Goal: Task Accomplishment & Management: Complete application form

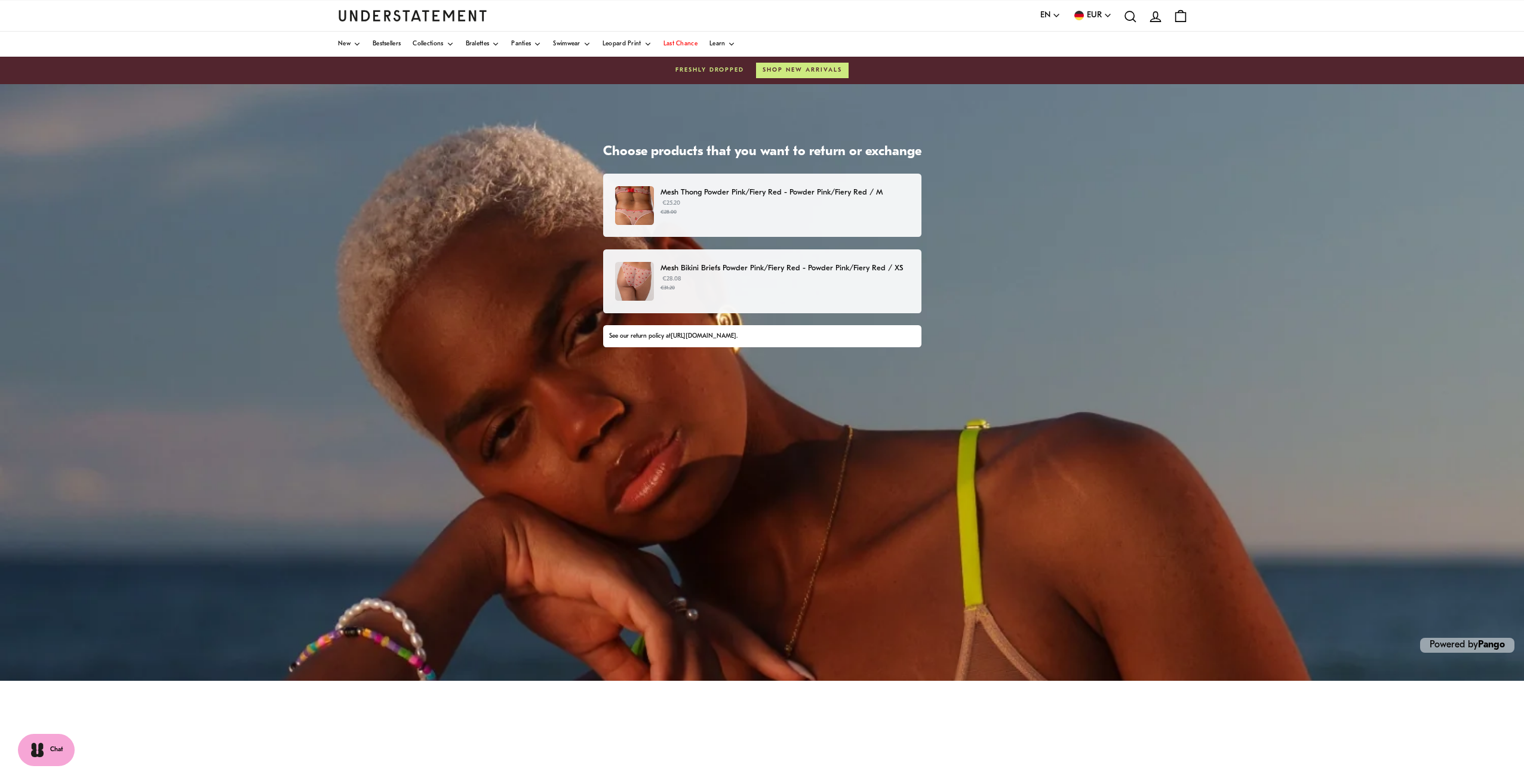
click at [735, 281] on p "€28.08 €31.20" at bounding box center [785, 283] width 249 height 18
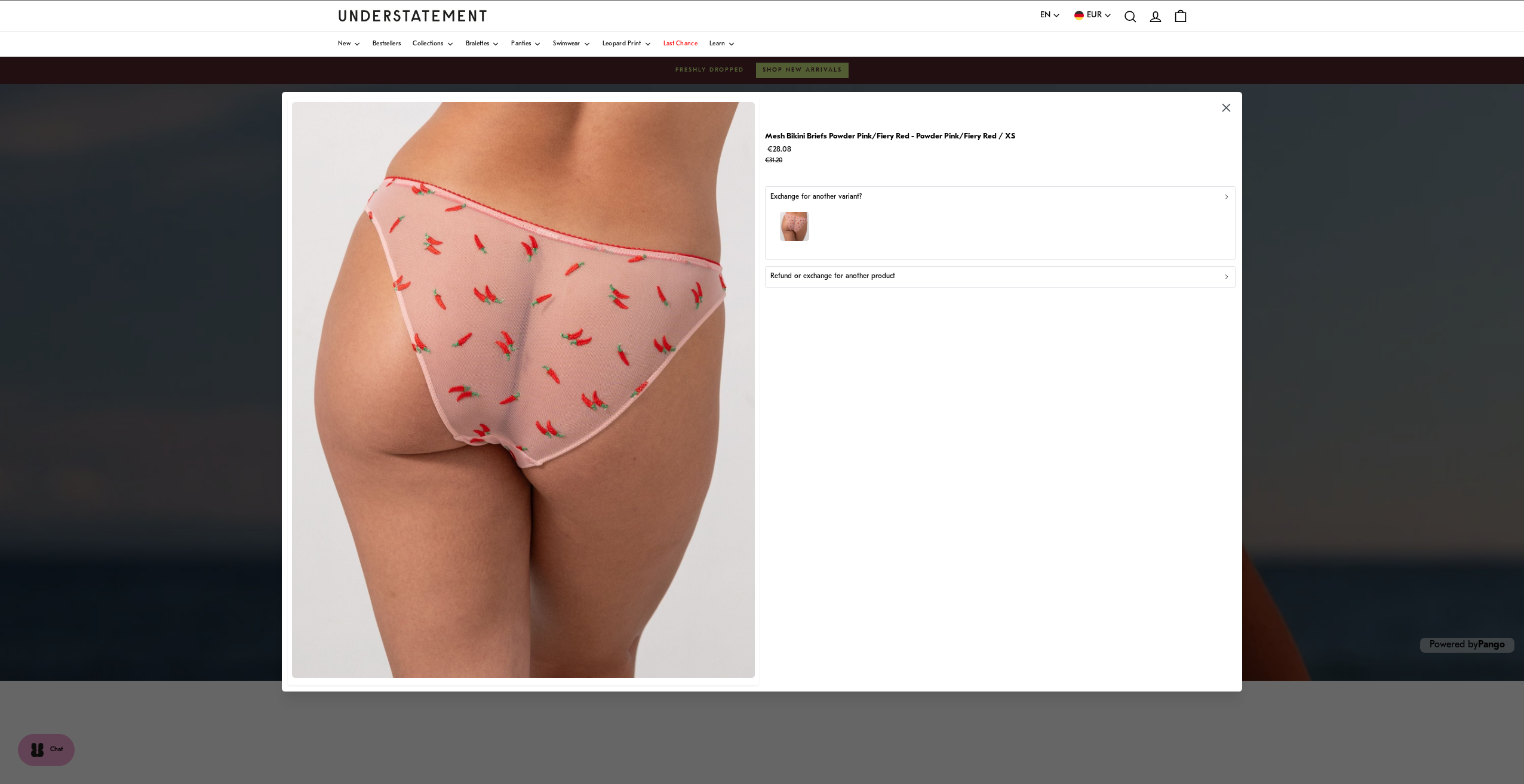
click at [894, 275] on div "Refund or exchange for another product" at bounding box center [1000, 277] width 460 height 12
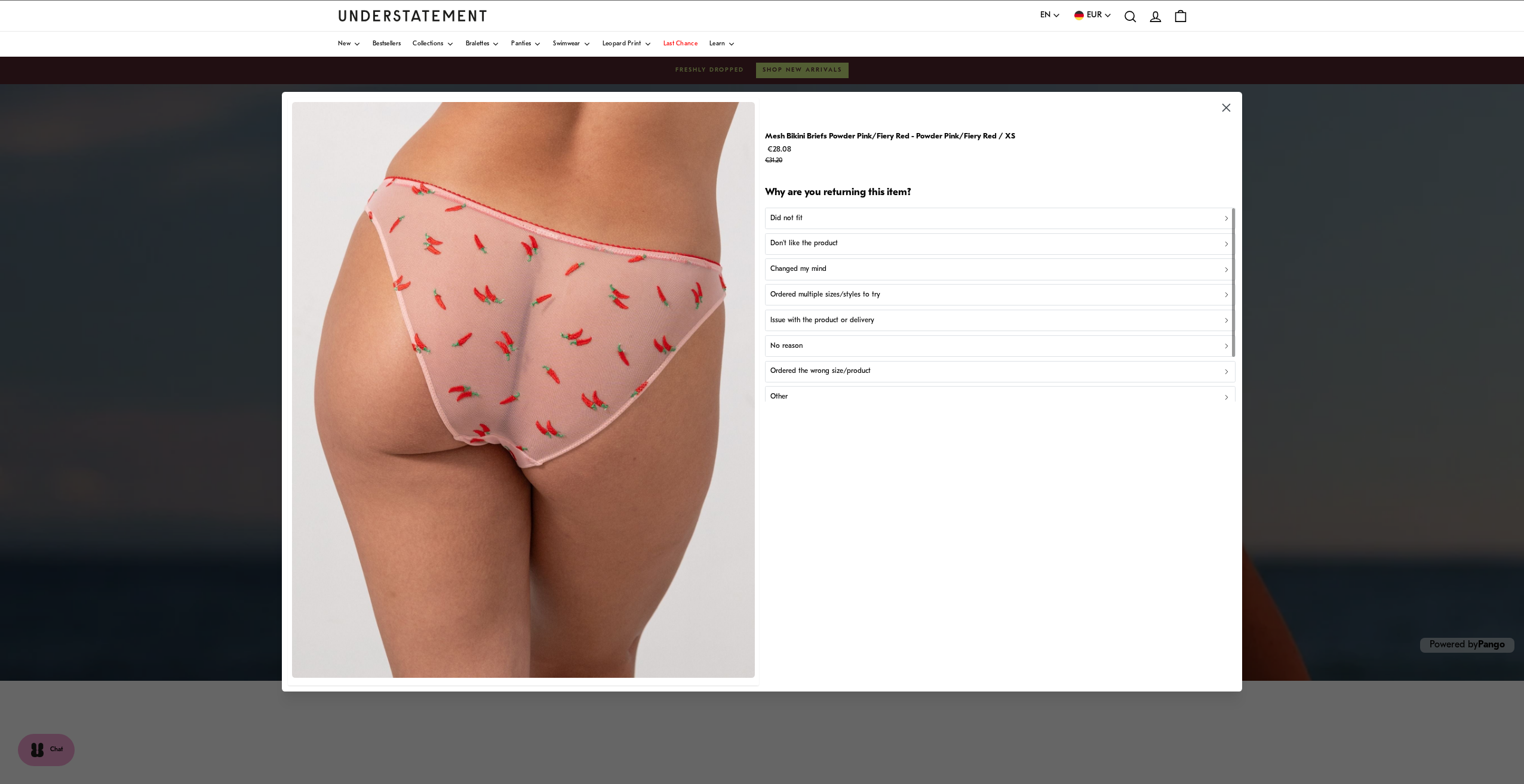
click at [820, 343] on div "No reason" at bounding box center [1000, 347] width 460 height 12
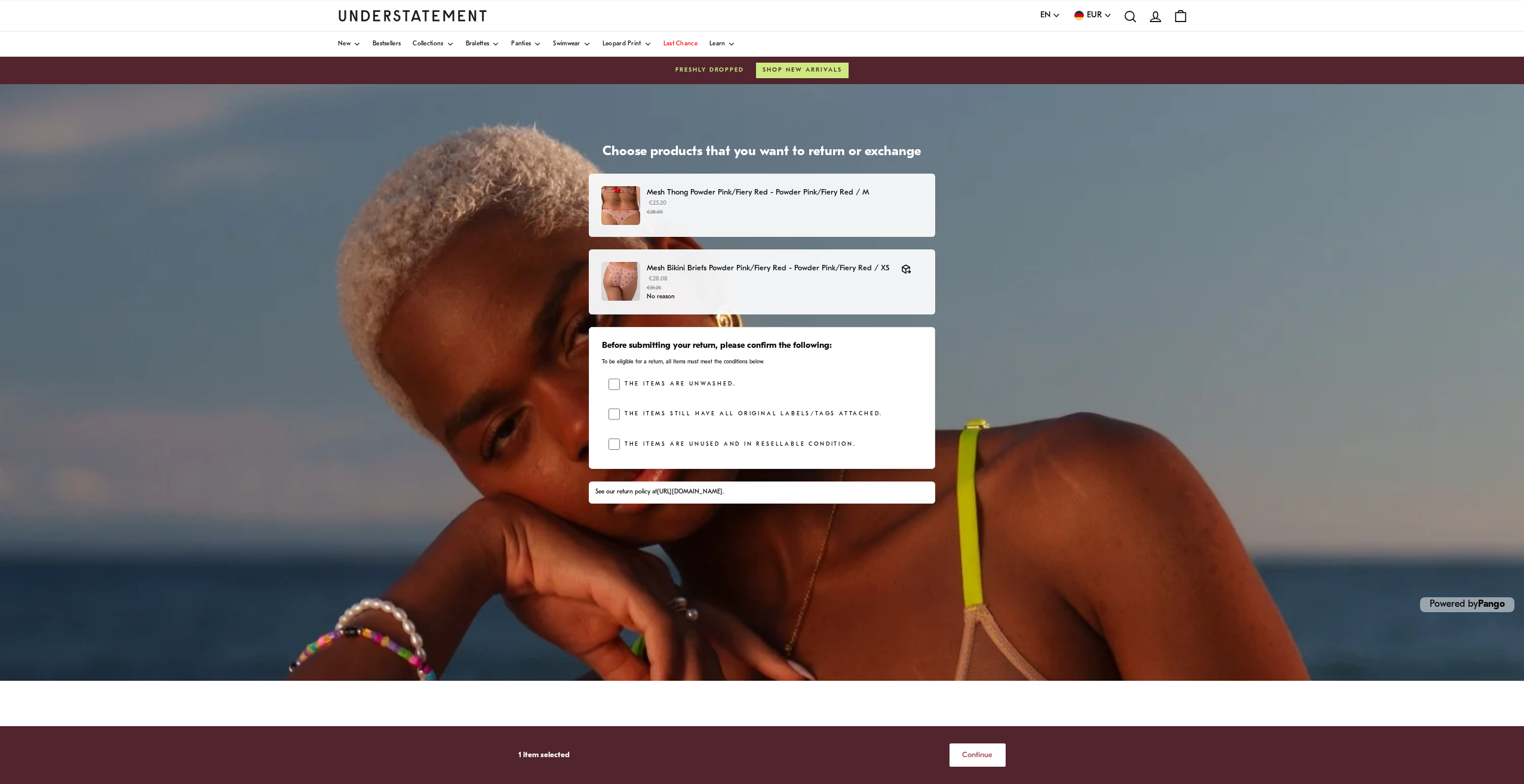
click at [973, 755] on span "Continue" at bounding box center [977, 755] width 31 height 22
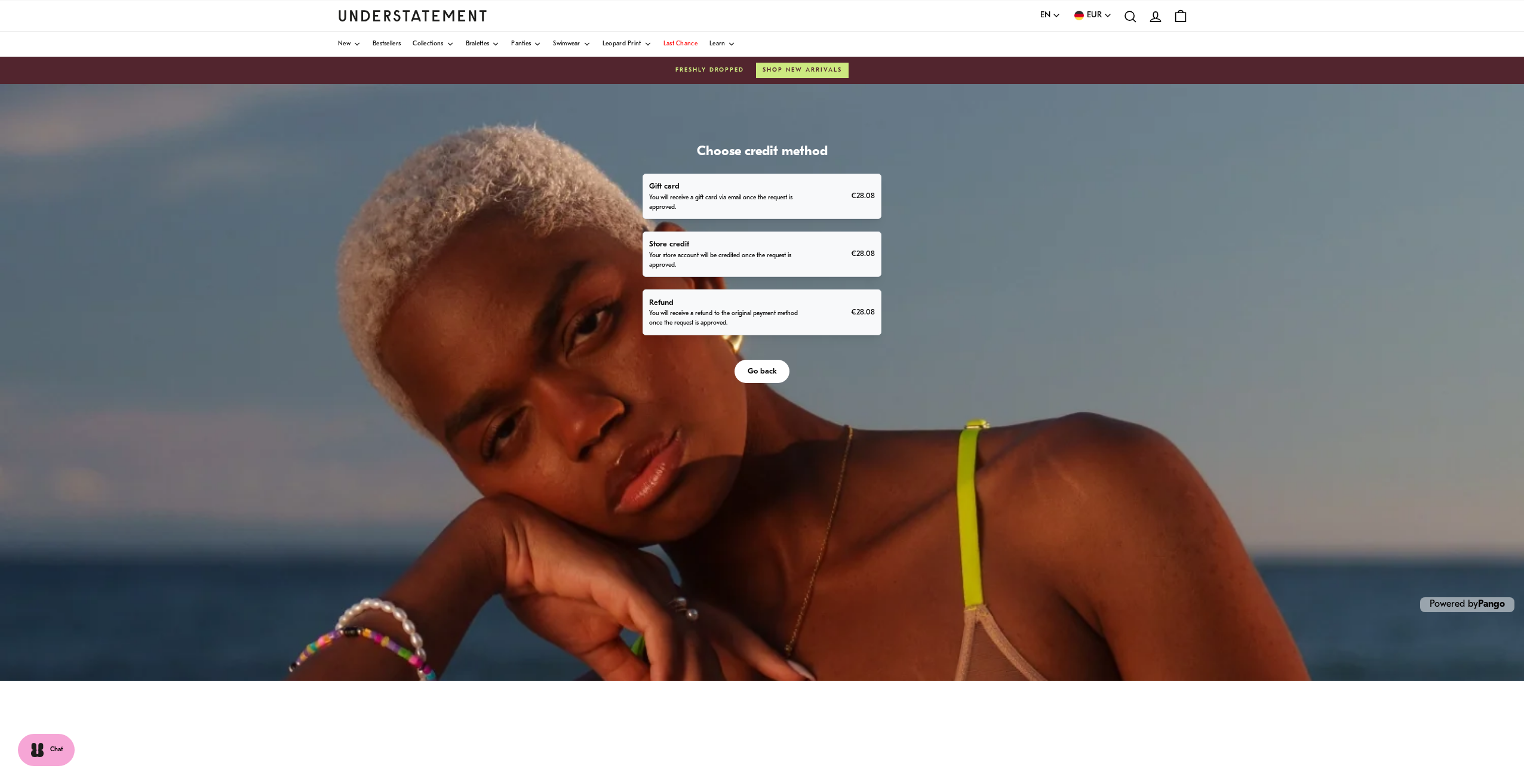
click at [817, 319] on div "Refund You will receive a refund to the original payment method once the reques…" at bounding box center [762, 313] width 225 height 32
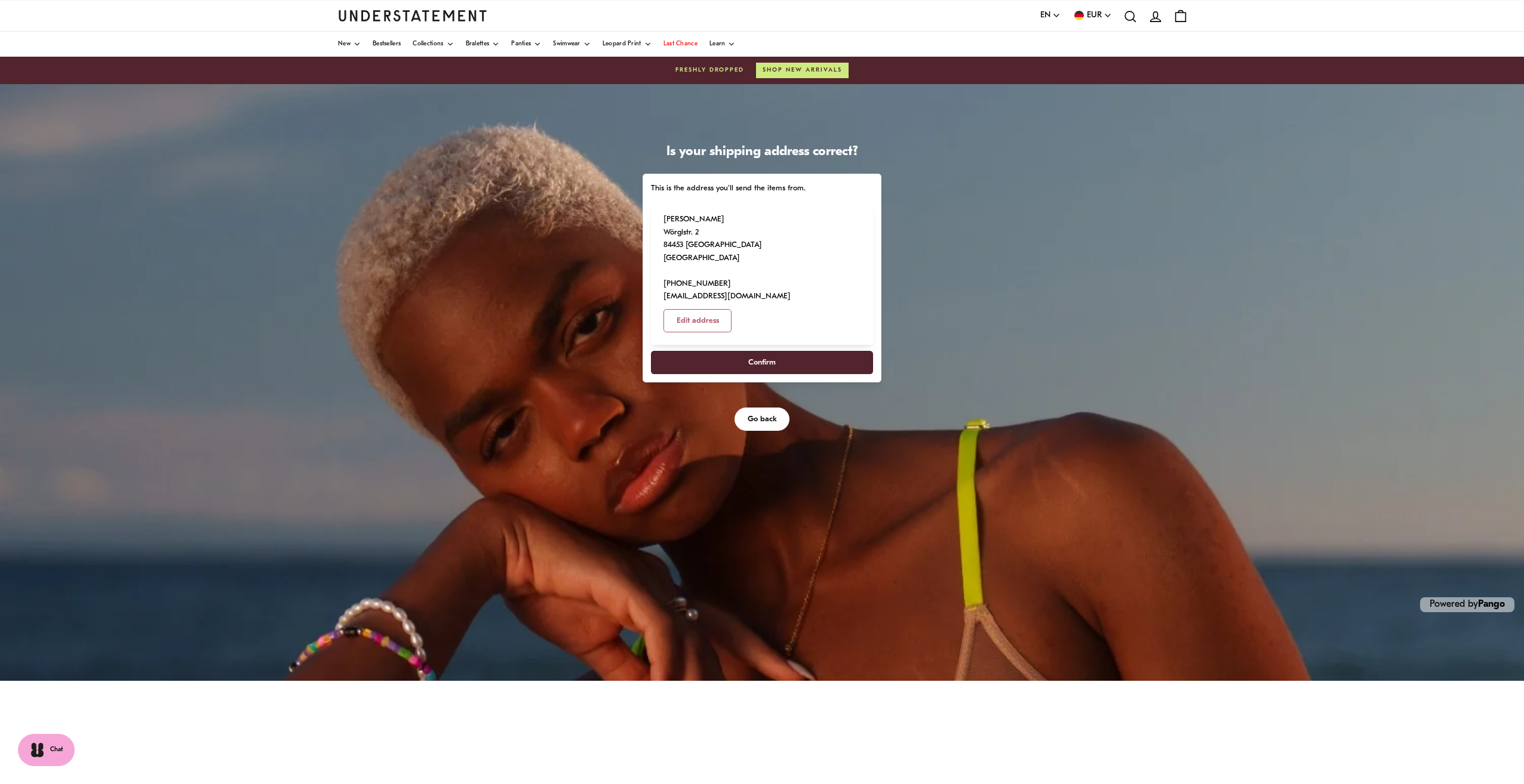
click at [801, 352] on span "Confirm" at bounding box center [762, 363] width 196 height 22
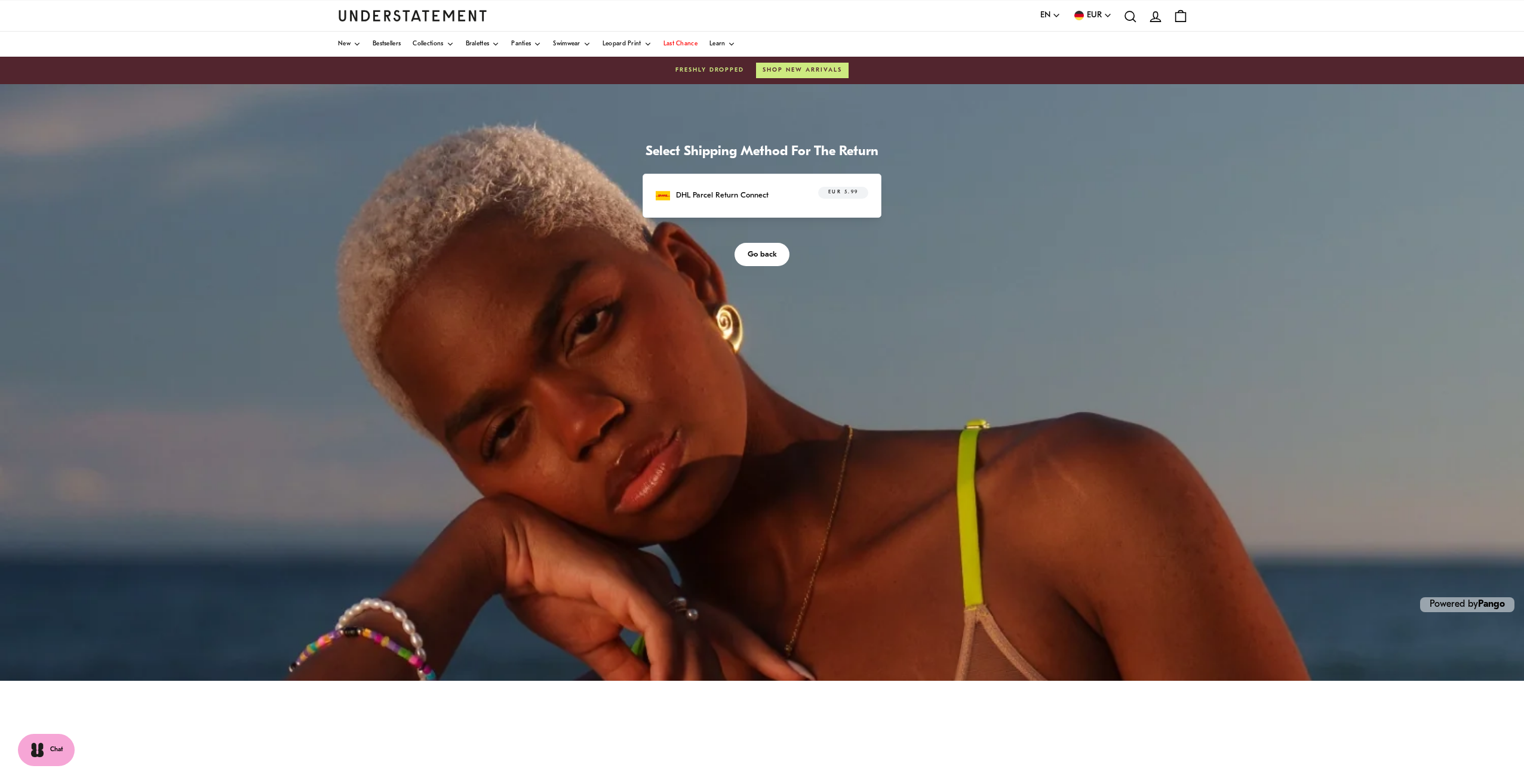
click at [805, 196] on div "EUR 5.99" at bounding box center [836, 195] width 64 height 18
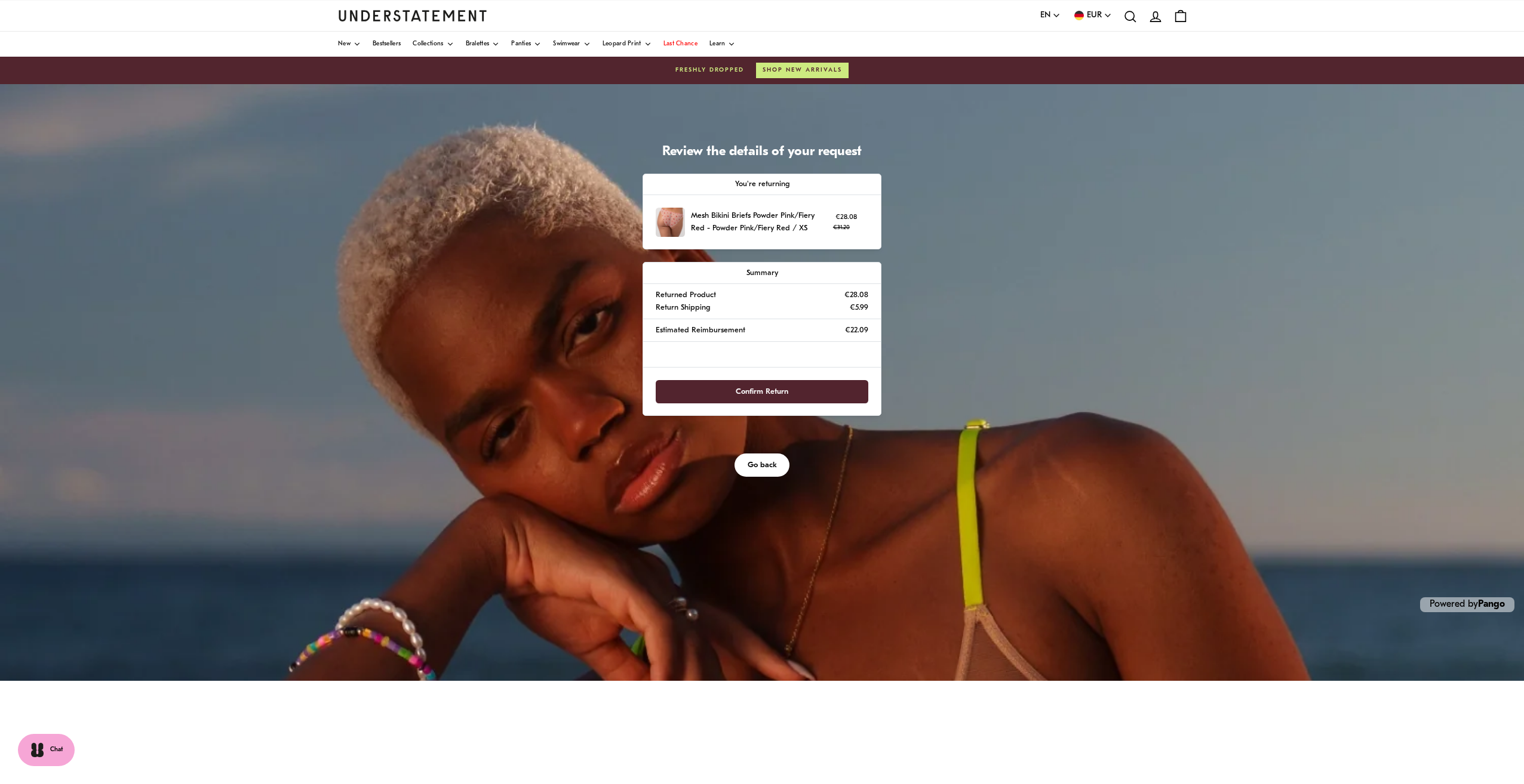
click at [800, 392] on span "Confirm Return" at bounding box center [762, 392] width 187 height 22
